Goal: Transaction & Acquisition: Book appointment/travel/reservation

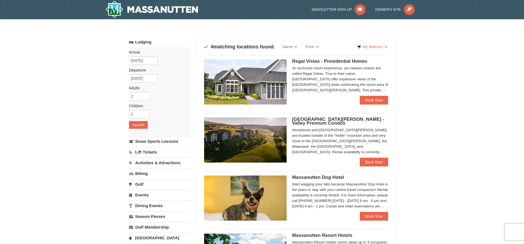
scroll to position [138, 0]
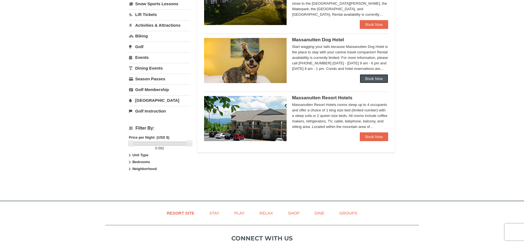
click at [386, 80] on link "Book Now" at bounding box center [374, 78] width 29 height 9
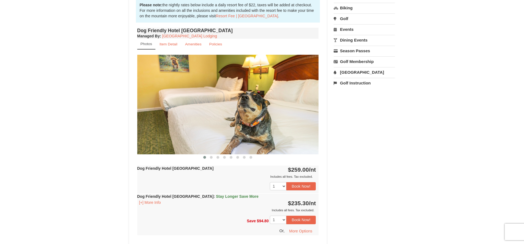
scroll to position [193, 0]
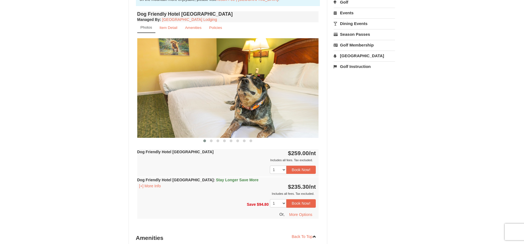
click at [315, 87] on img at bounding box center [228, 87] width 182 height 99
click at [210, 140] on span at bounding box center [211, 140] width 3 height 3
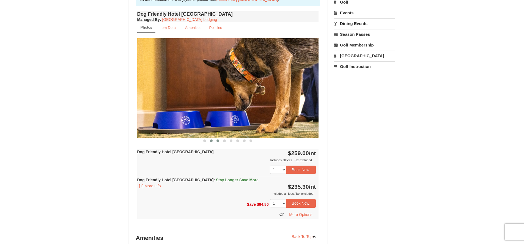
click at [218, 141] on span at bounding box center [217, 140] width 3 height 3
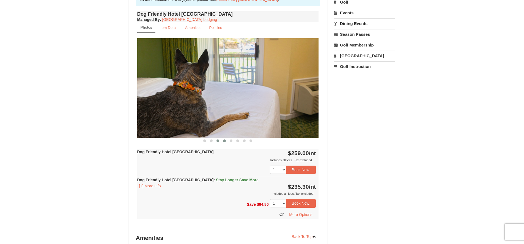
click at [222, 141] on button at bounding box center [224, 141] width 7 height 6
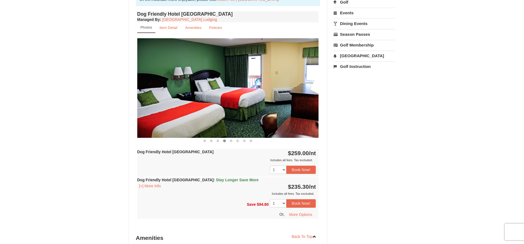
click at [227, 141] on button at bounding box center [224, 141] width 7 height 6
click at [231, 141] on span at bounding box center [231, 140] width 3 height 3
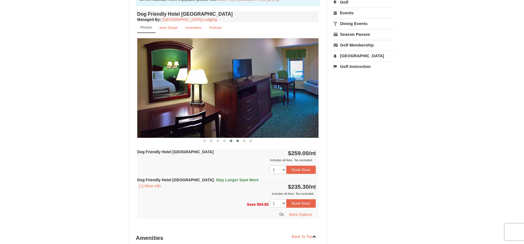
click at [236, 141] on span at bounding box center [237, 140] width 3 height 3
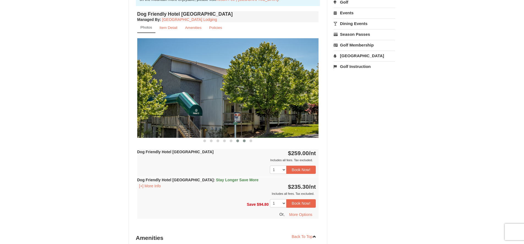
click at [244, 142] on button at bounding box center [244, 141] width 7 height 6
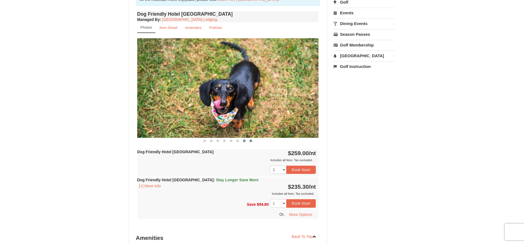
click at [251, 141] on span at bounding box center [250, 140] width 3 height 3
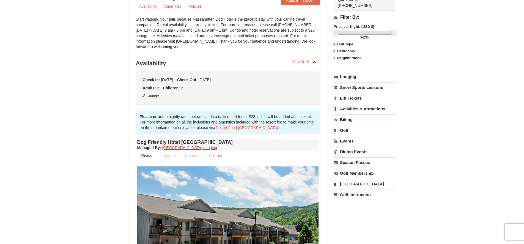
scroll to position [0, 0]
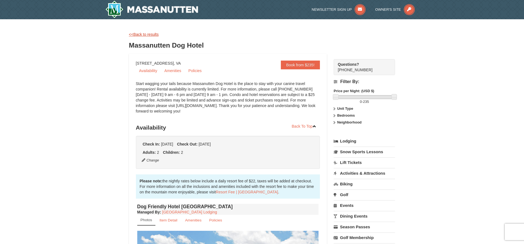
click at [141, 33] on link "<<Back to results" at bounding box center [144, 34] width 30 height 4
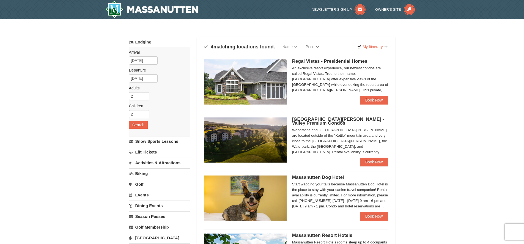
scroll to position [138, 0]
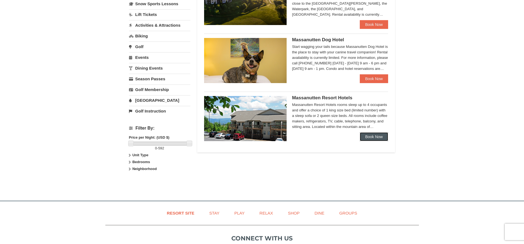
click at [371, 135] on link "Book Now" at bounding box center [374, 136] width 29 height 9
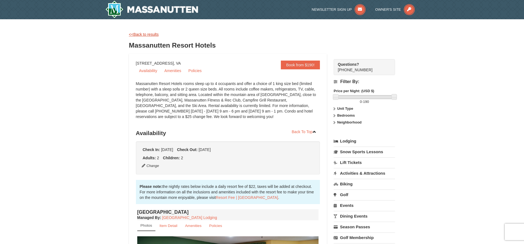
click at [141, 33] on link "<<Back to results" at bounding box center [144, 34] width 30 height 4
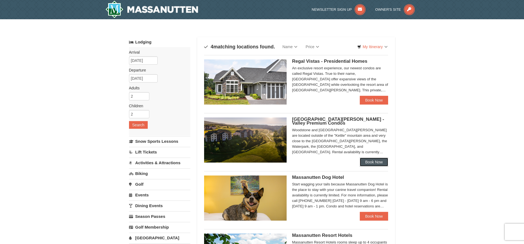
click at [372, 160] on link "Book Now" at bounding box center [374, 162] width 29 height 9
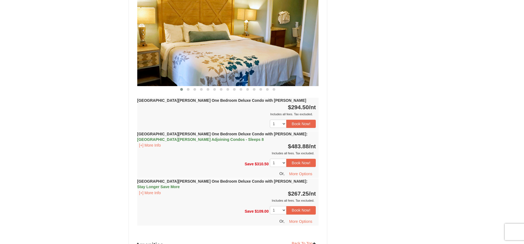
scroll to position [660, 0]
